Goal: Task Accomplishment & Management: Manage account settings

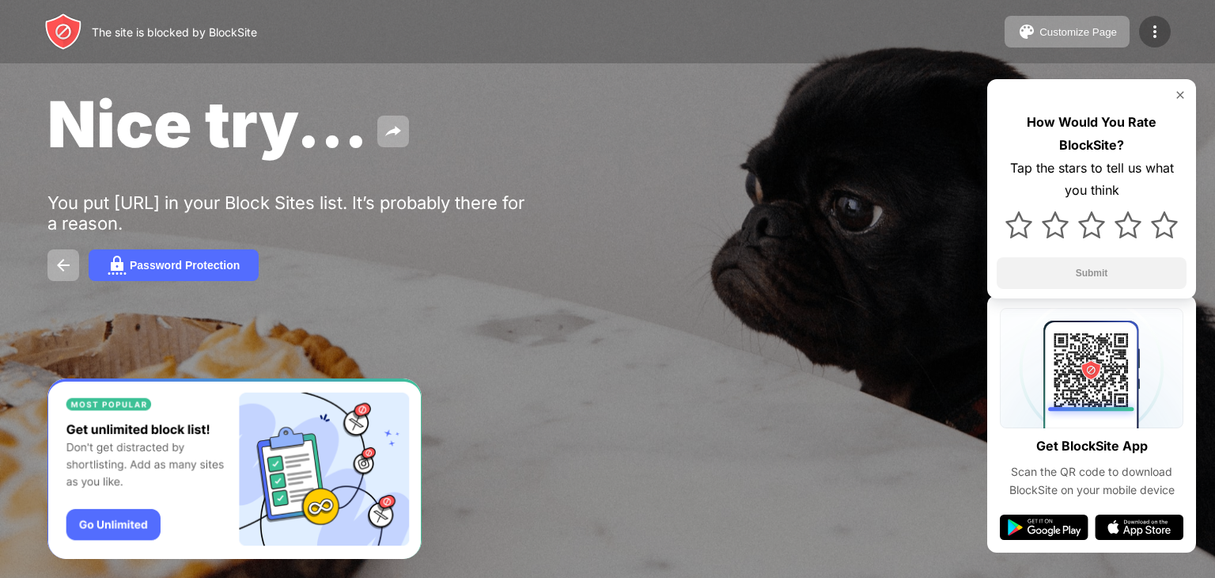
click at [1146, 43] on div at bounding box center [1155, 32] width 32 height 32
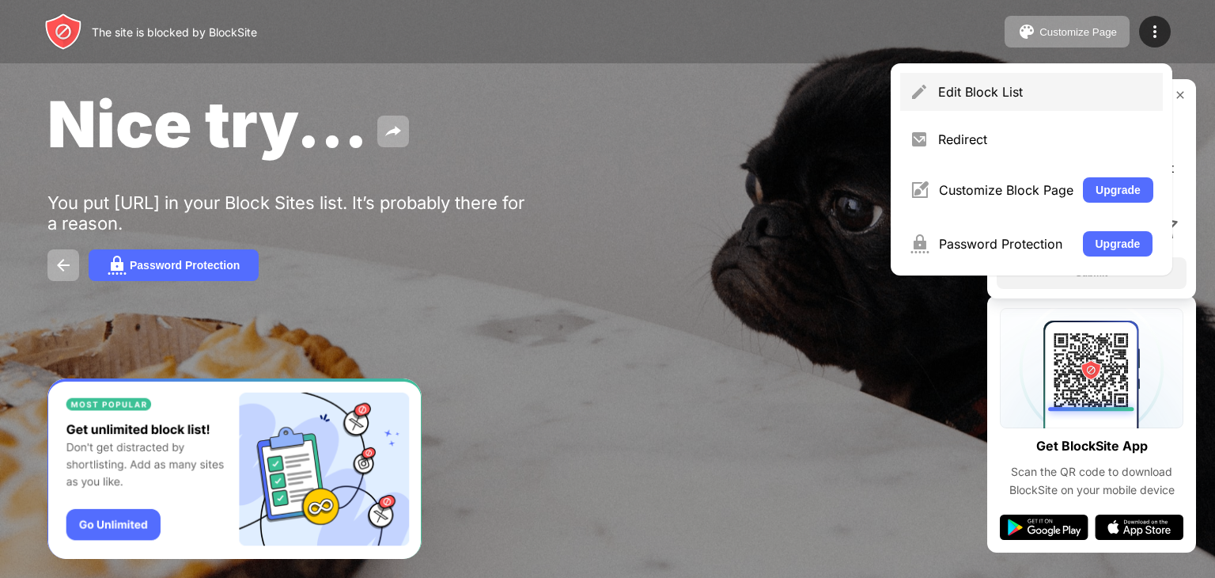
click at [976, 93] on div "Edit Block List" at bounding box center [1045, 92] width 215 height 16
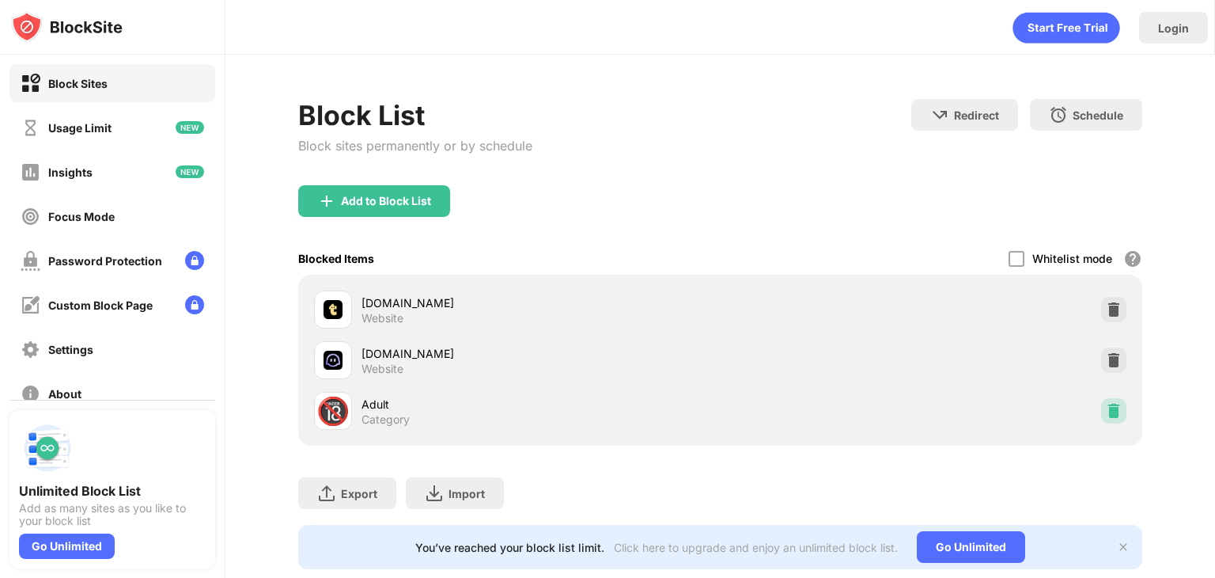
click at [1101, 419] on div at bounding box center [1113, 410] width 25 height 25
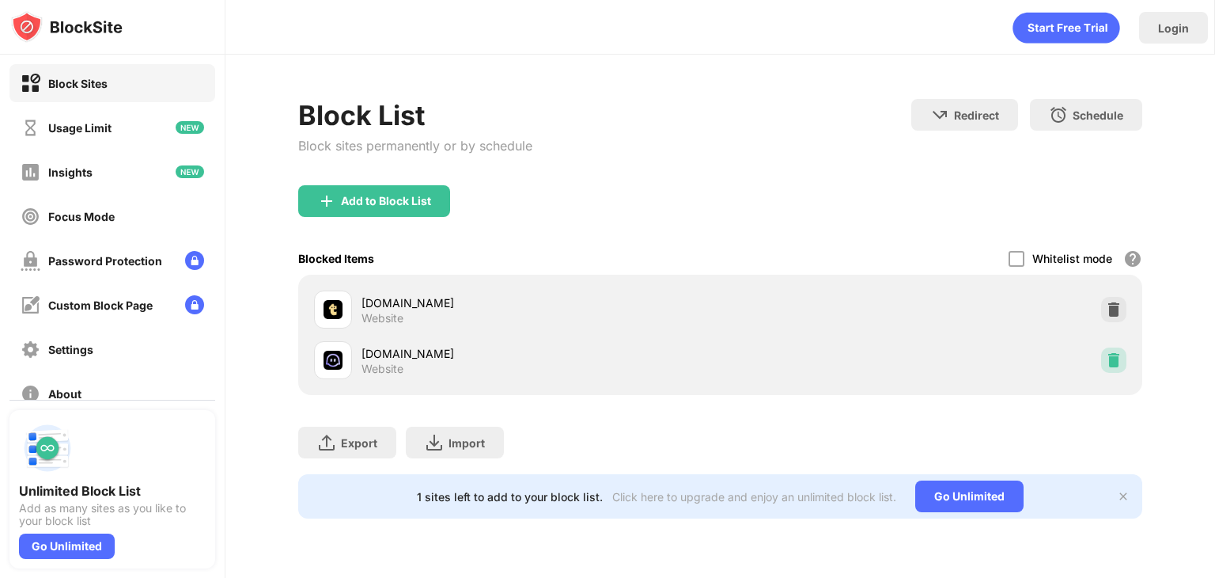
click at [1107, 357] on img at bounding box center [1114, 360] width 16 height 16
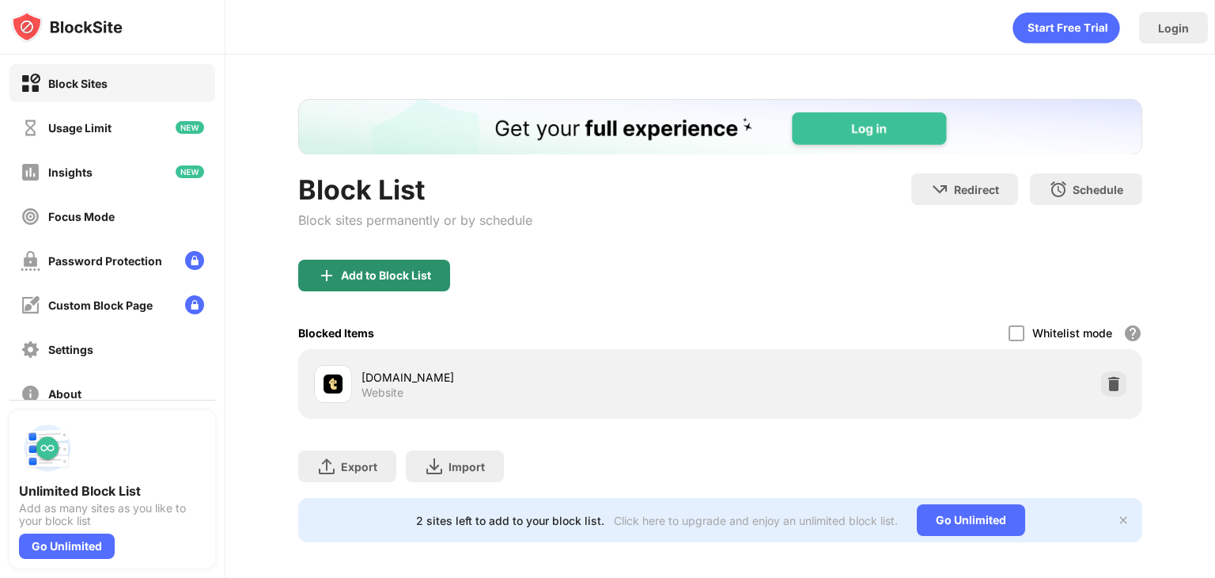
click at [400, 260] on div "Add to Block List" at bounding box center [374, 276] width 152 height 32
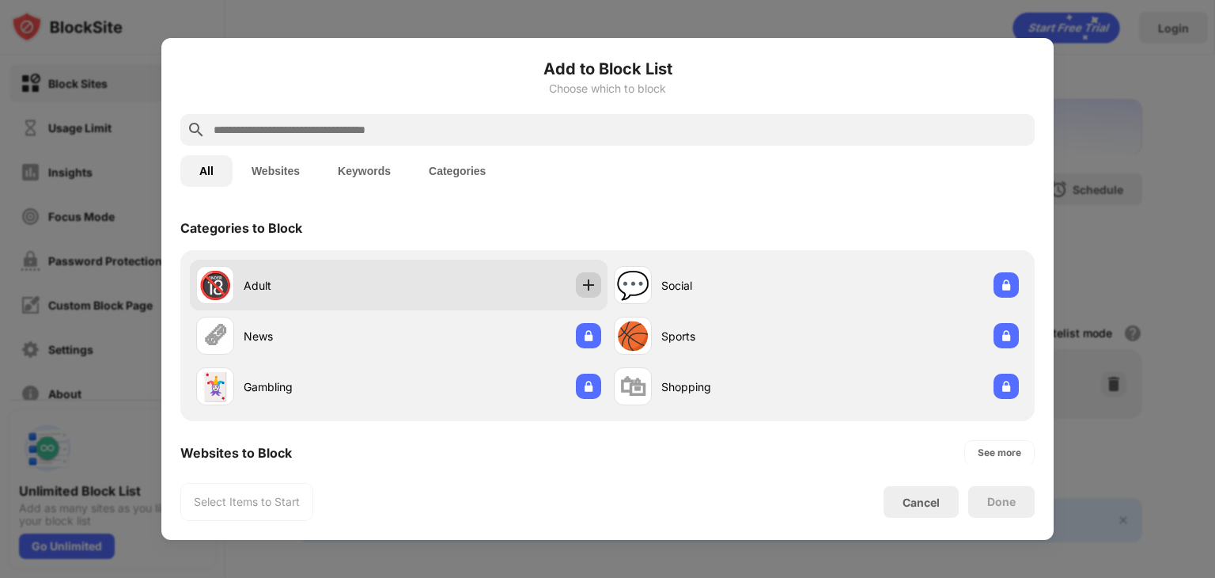
click at [584, 275] on div at bounding box center [588, 284] width 25 height 25
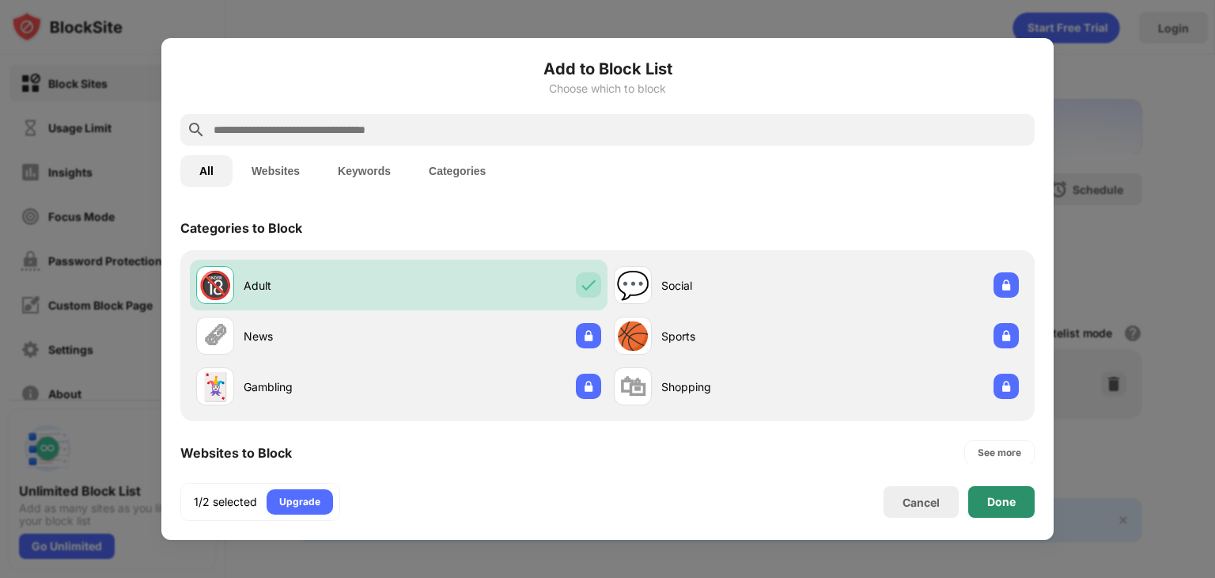
click at [1016, 497] on div "Done" at bounding box center [1001, 502] width 66 height 32
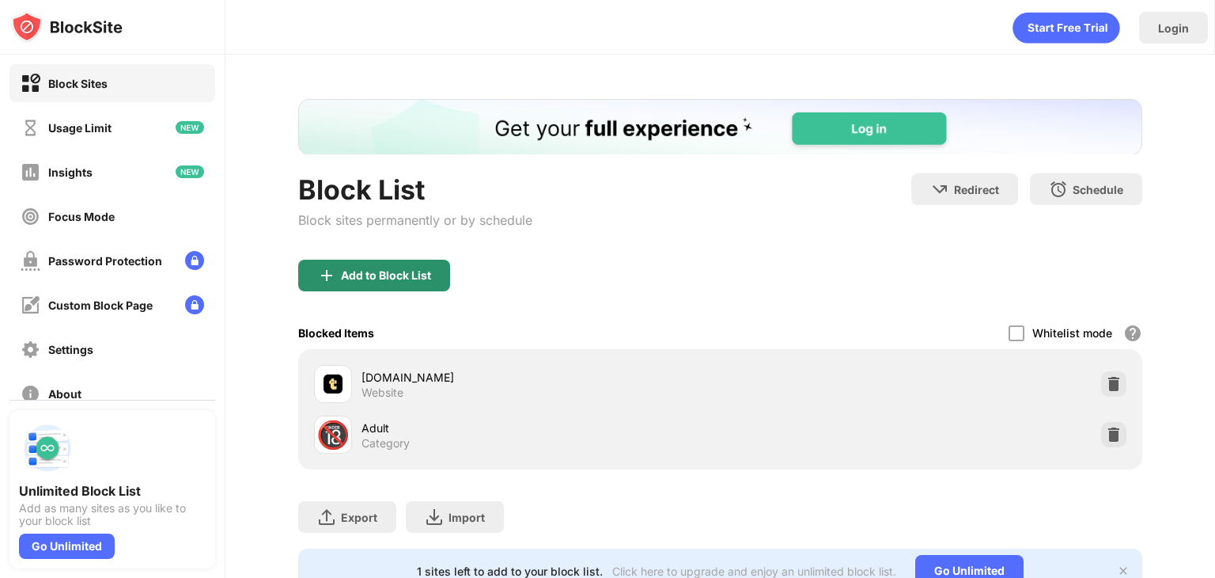
click at [330, 279] on img at bounding box center [326, 275] width 19 height 19
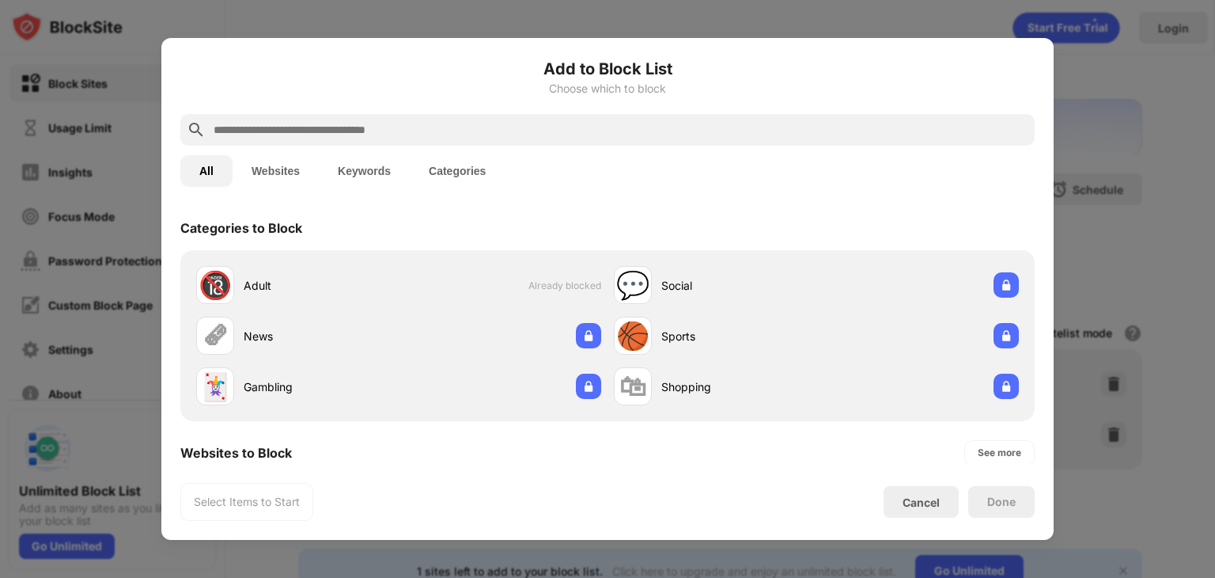
click at [275, 172] on button "Websites" at bounding box center [276, 171] width 86 height 32
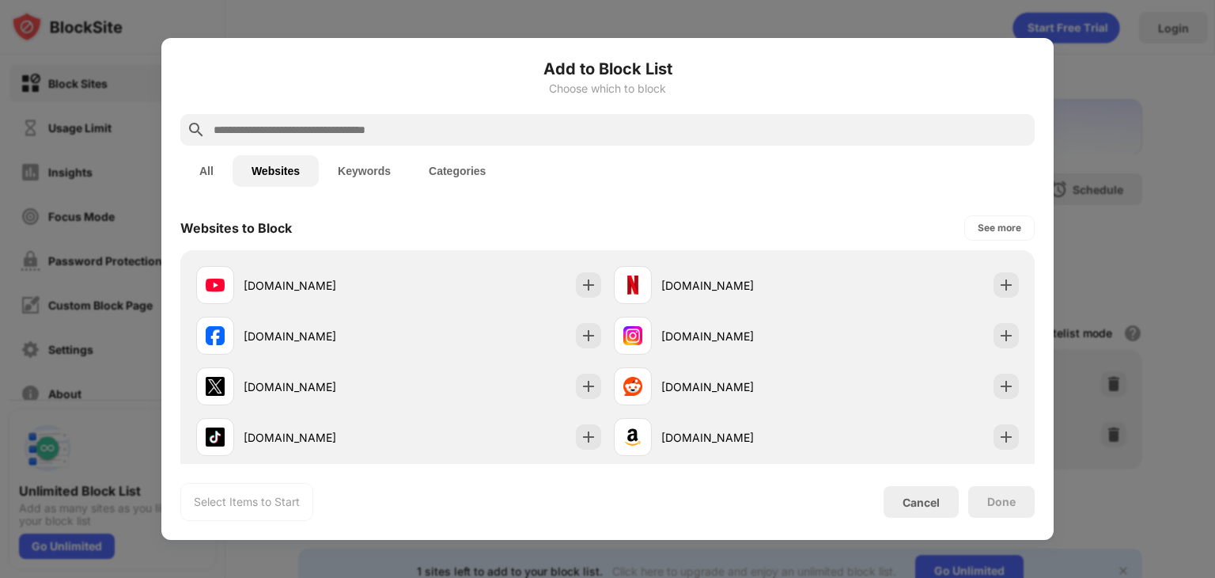
click at [271, 131] on input "text" at bounding box center [620, 129] width 816 height 19
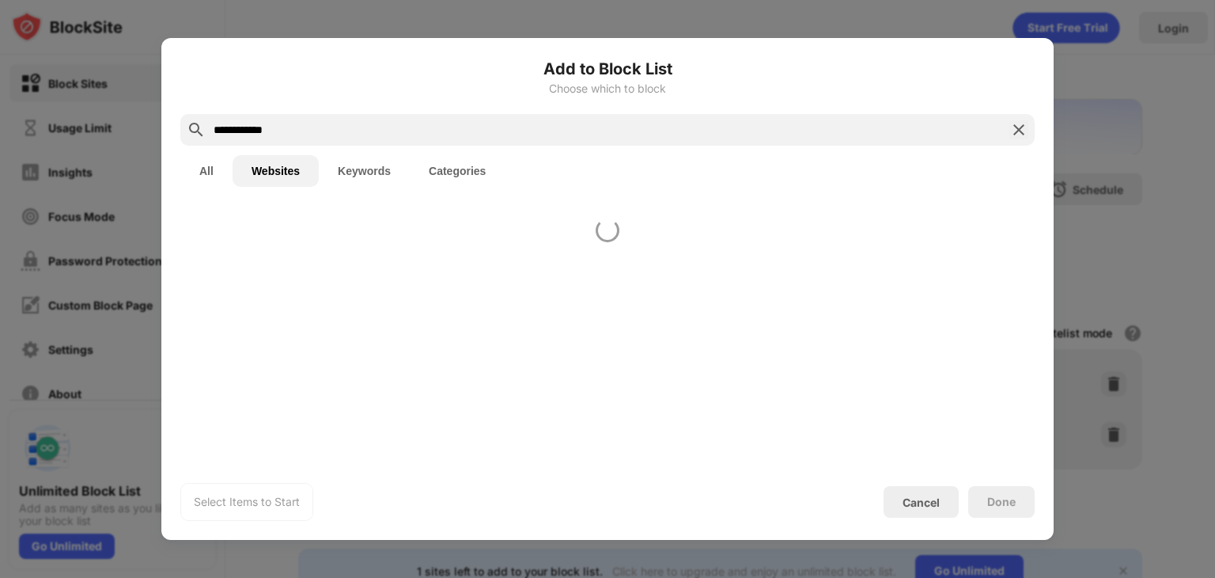
type input "**********"
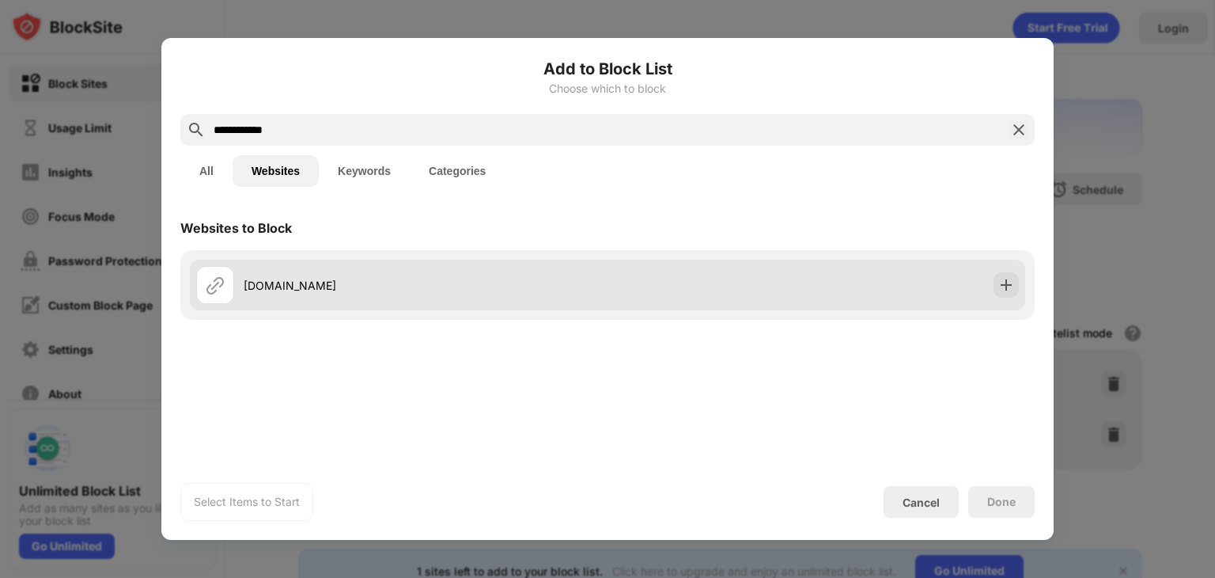
click at [278, 285] on div "[DOMAIN_NAME]" at bounding box center [426, 285] width 364 height 17
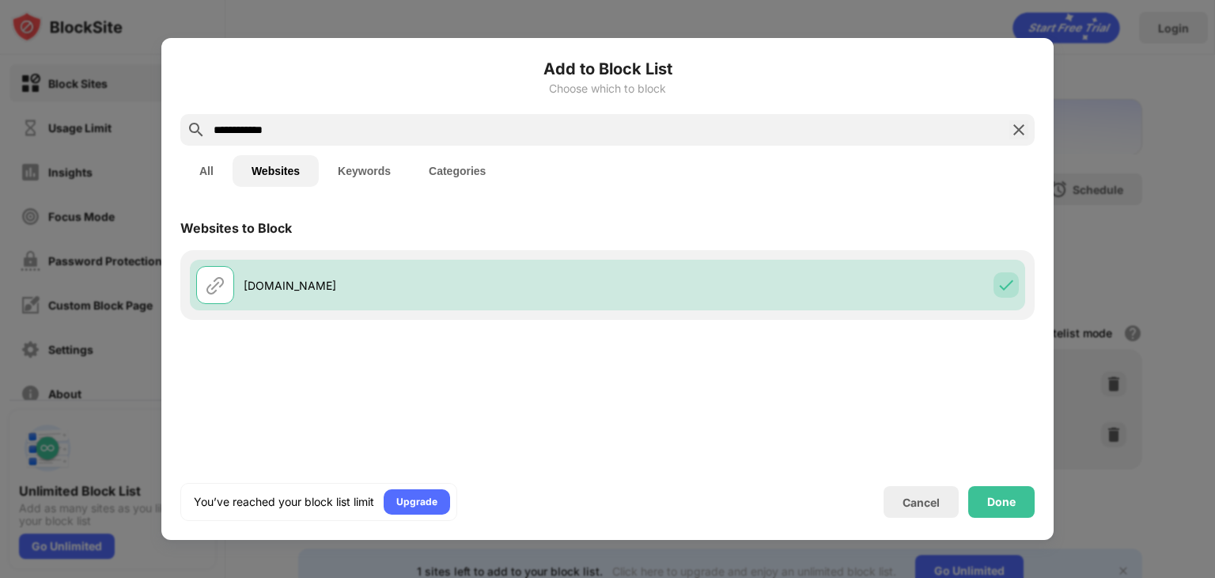
click at [1014, 520] on div "**********" at bounding box center [607, 289] width 892 height 502
click at [995, 498] on div "Done" at bounding box center [1001, 501] width 28 height 13
